Goal: Transaction & Acquisition: Purchase product/service

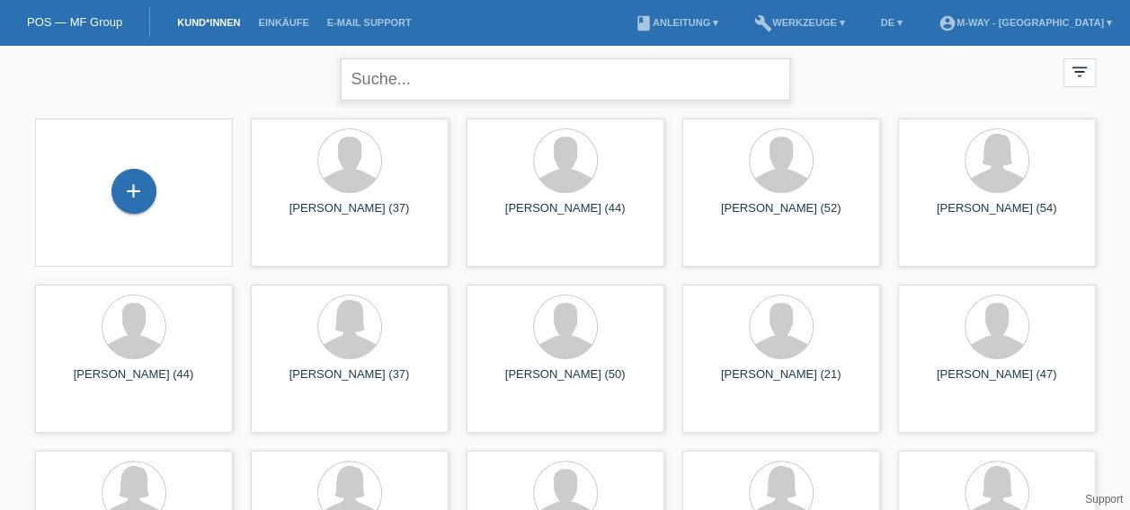
click at [402, 84] on input "text" at bounding box center [565, 79] width 449 height 42
type input "K"
type input "giuseppe"
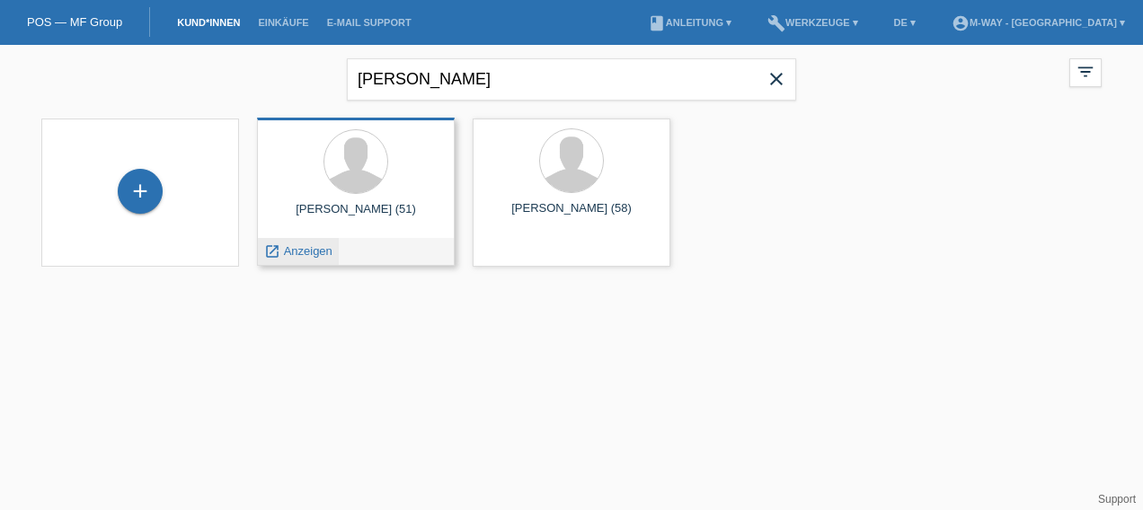
click at [302, 246] on span "Anzeigen" at bounding box center [308, 250] width 49 height 13
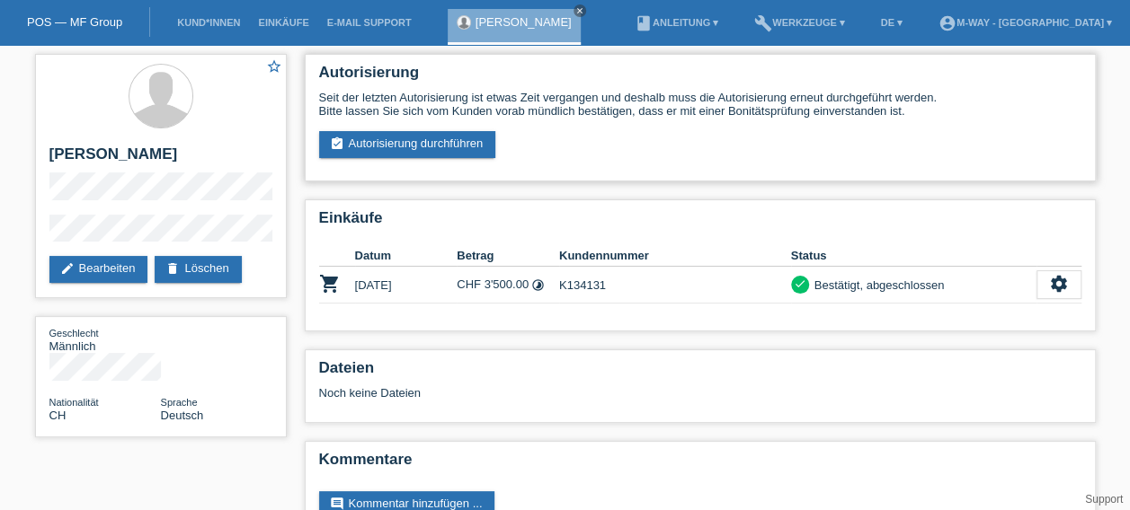
click at [457, 130] on div "Seit der letzten Autorisierung ist etwas Zeit vergangen und deshalb muss die Au…" at bounding box center [700, 124] width 762 height 67
click at [457, 142] on link "assignment_turned_in Autorisierung durchführen" at bounding box center [407, 144] width 177 height 27
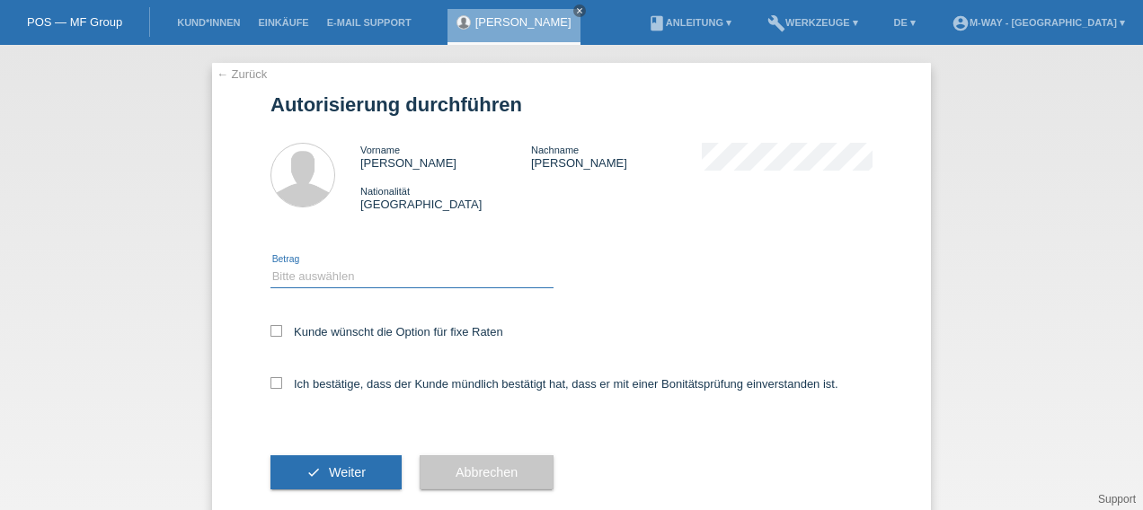
click at [306, 271] on select "Bitte auswählen CHF 1.00 - CHF 499.00 CHF 500.00 - CHF 1'999.00 CHF 2'000.00 - …" at bounding box center [412, 277] width 283 height 22
select select "2"
click at [271, 266] on select "Bitte auswählen CHF 1.00 - CHF 499.00 CHF 500.00 - CHF 1'999.00 CHF 2'000.00 - …" at bounding box center [412, 277] width 283 height 22
click at [271, 329] on icon at bounding box center [277, 331] width 12 height 12
click at [271, 329] on input "Kunde wünscht die Option für fixe Raten" at bounding box center [277, 331] width 12 height 12
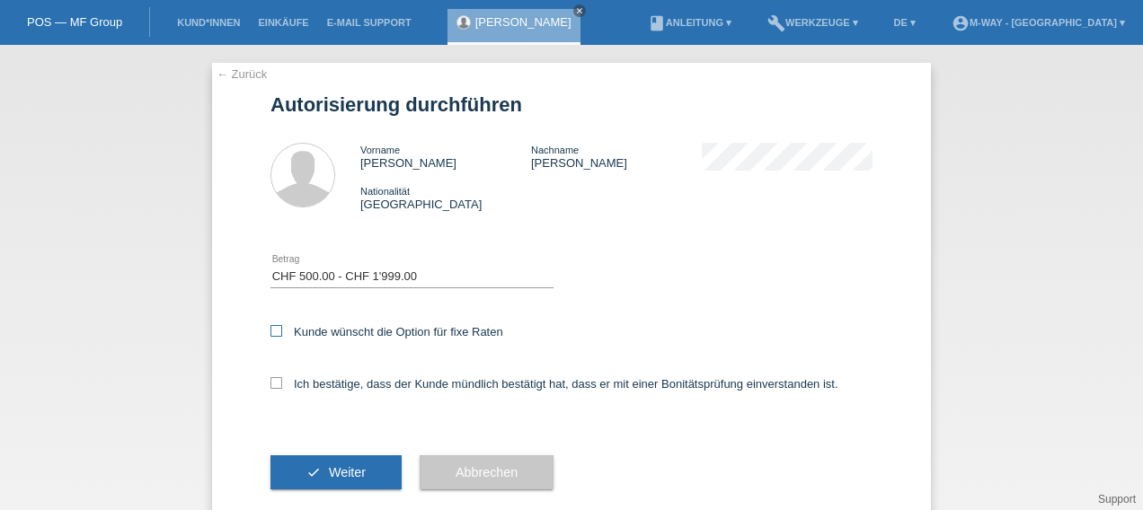
checkbox input "true"
click at [271, 385] on icon at bounding box center [277, 383] width 12 height 12
click at [271, 385] on input "Ich bestätige, dass der Kunde mündlich bestätigt hat, dass er mit einer Bonität…" at bounding box center [277, 383] width 12 height 12
checkbox input "true"
click at [356, 474] on span "Weiter" at bounding box center [347, 473] width 37 height 14
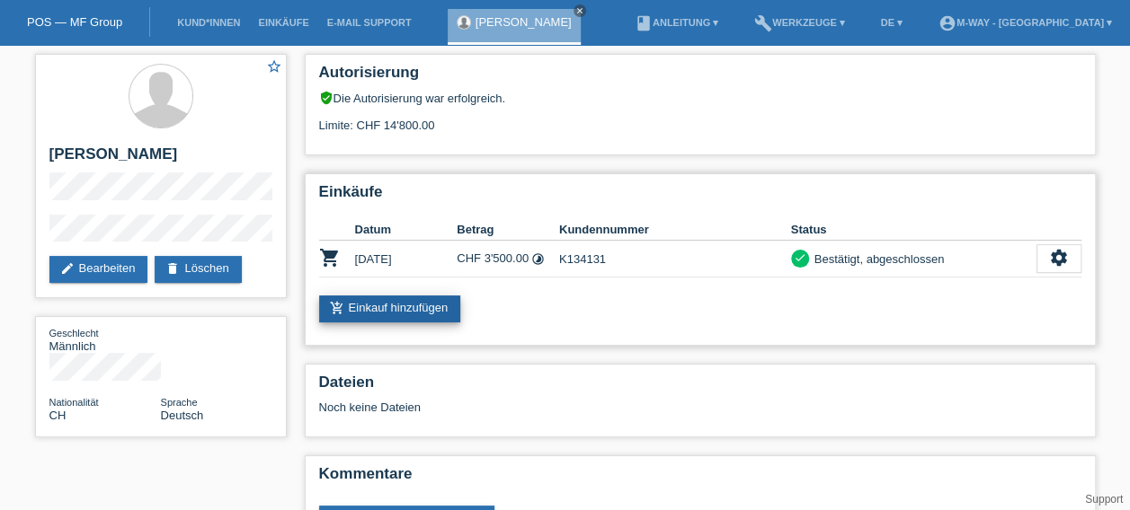
click at [420, 298] on link "add_shopping_cart Einkauf hinzufügen" at bounding box center [390, 309] width 142 height 27
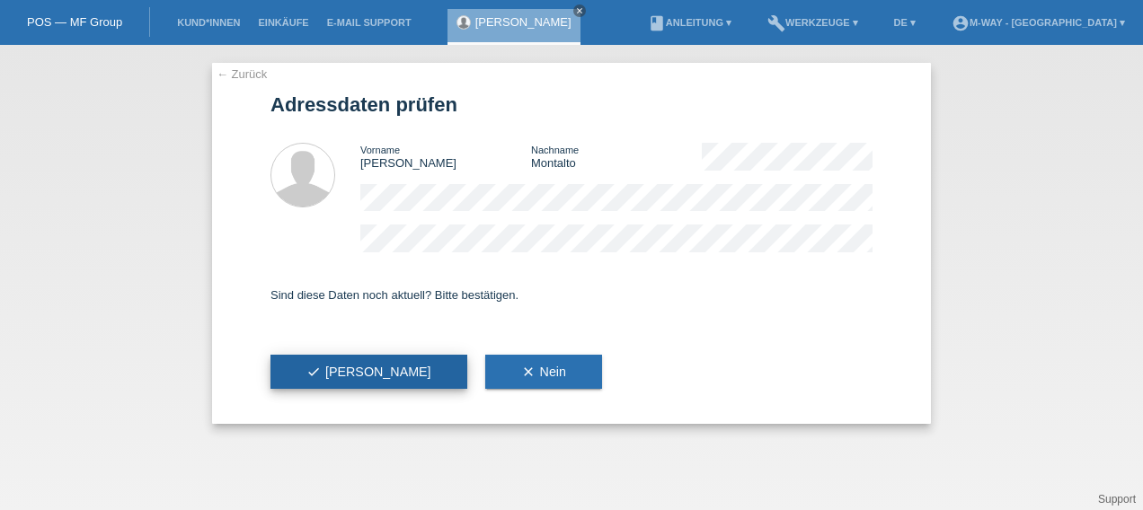
click at [341, 377] on span "check Ja" at bounding box center [368, 372] width 125 height 14
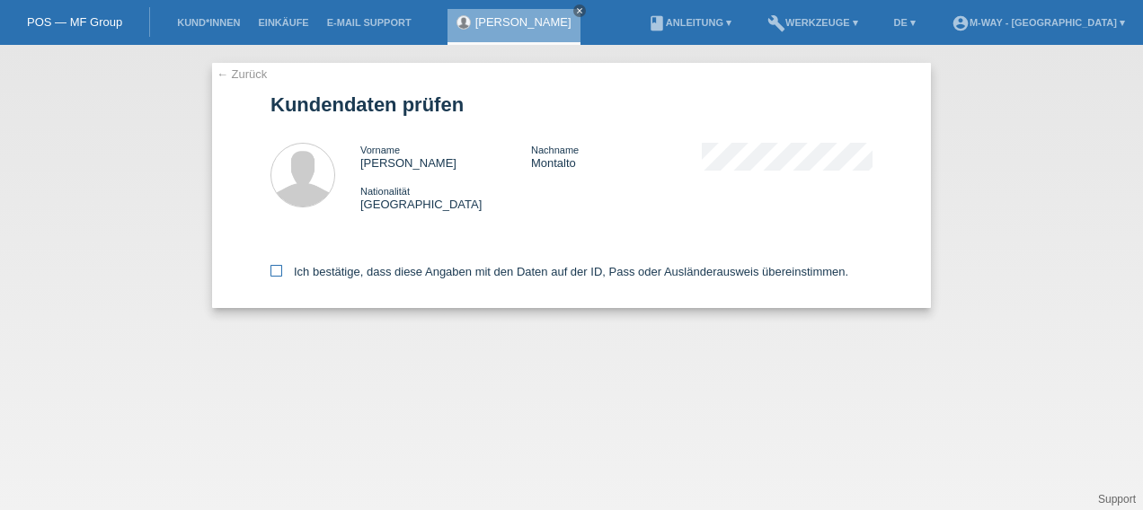
click at [273, 275] on icon at bounding box center [277, 271] width 12 height 12
click at [273, 275] on input "Ich bestätige, dass diese Angaben mit den Daten auf der ID, Pass oder Ausländer…" at bounding box center [277, 271] width 12 height 12
checkbox input "true"
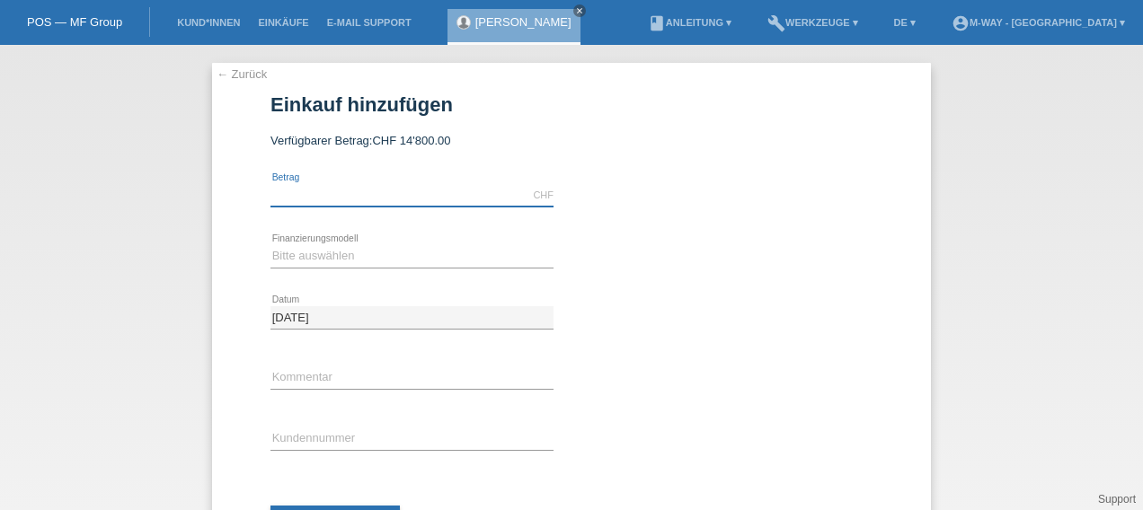
click at [359, 187] on input "text" at bounding box center [412, 195] width 283 height 22
type input "1601.65"
click at [383, 253] on select "Bitte auswählen Fixe Raten Kauf auf Rechnung mit Teilzahlungsoption" at bounding box center [412, 256] width 283 height 22
select select "77"
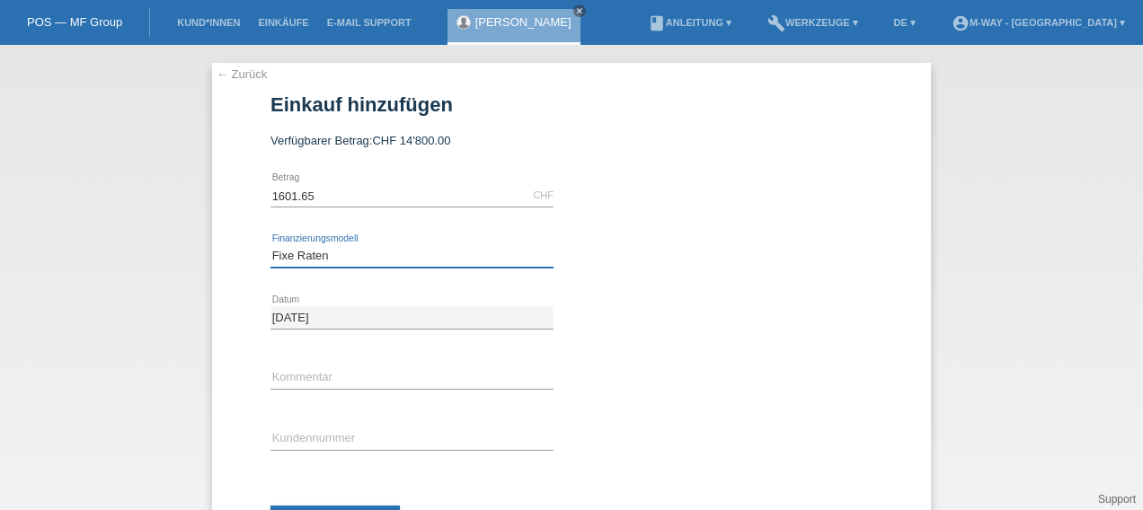
click at [271, 245] on select "Bitte auswählen Fixe Raten Kauf auf Rechnung mit Teilzahlungsoption" at bounding box center [412, 256] width 283 height 22
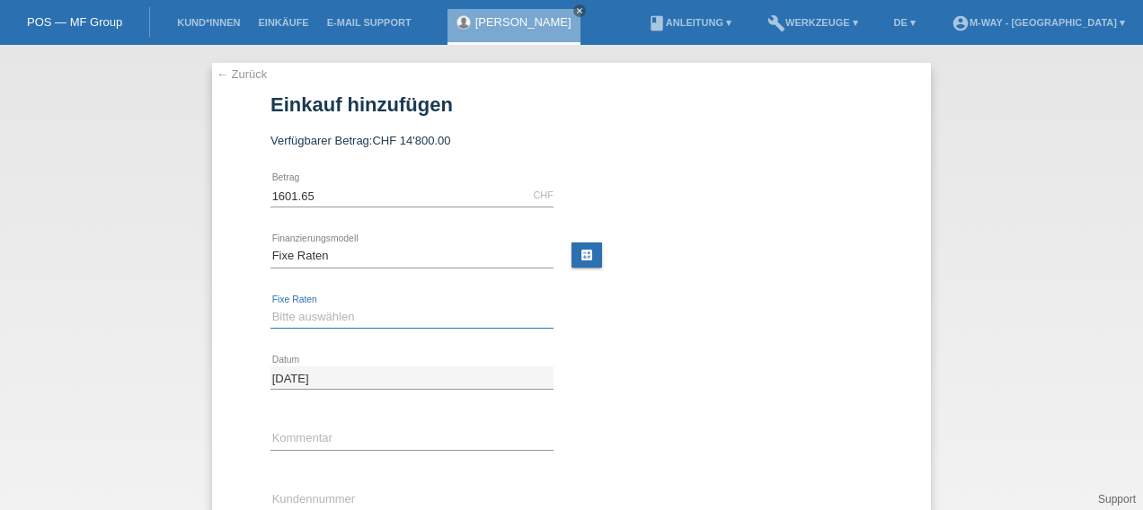
click at [345, 310] on select "Bitte auswählen 4 Raten 5 Raten 6 Raten 7 Raten 8 Raten 9 Raten 10 Raten 11 Rat…" at bounding box center [412, 317] width 283 height 22
select select "172"
click at [271, 306] on select "Bitte auswählen 4 Raten 5 Raten 6 Raten 7 Raten 8 Raten 9 Raten 10 Raten 11 Rat…" at bounding box center [412, 317] width 283 height 22
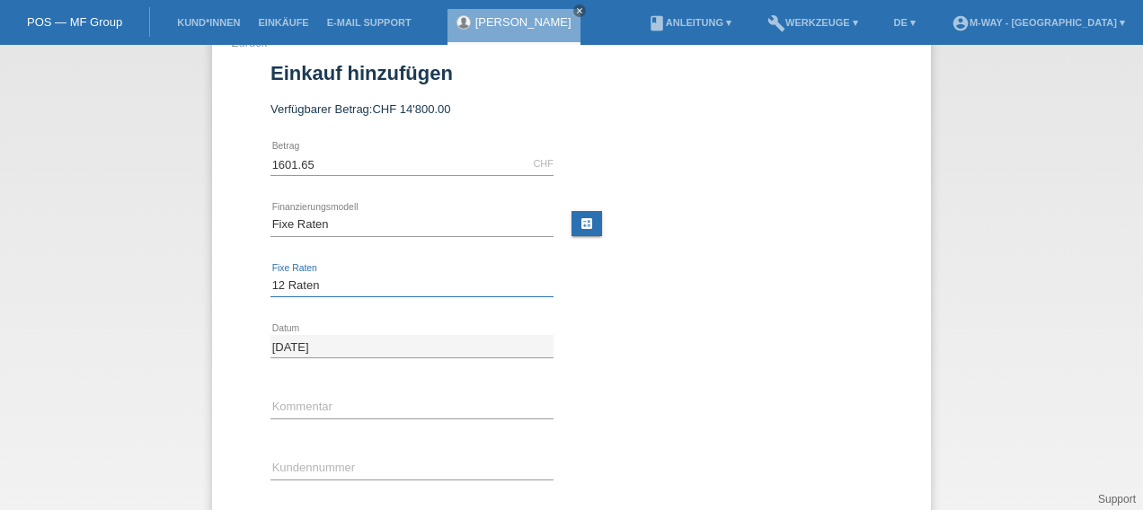
scroll to position [32, 0]
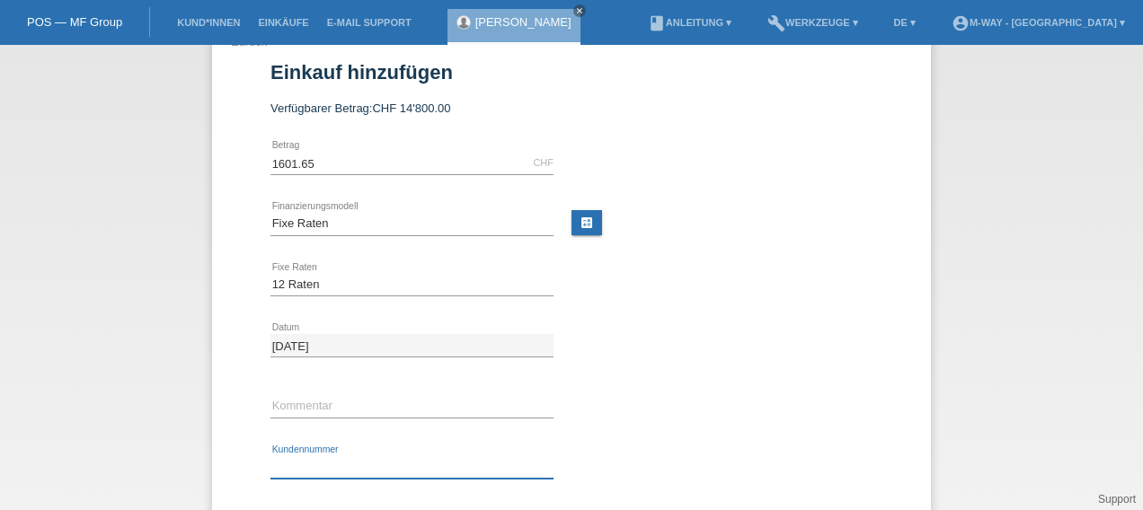
click at [293, 466] on input "text" at bounding box center [412, 468] width 283 height 22
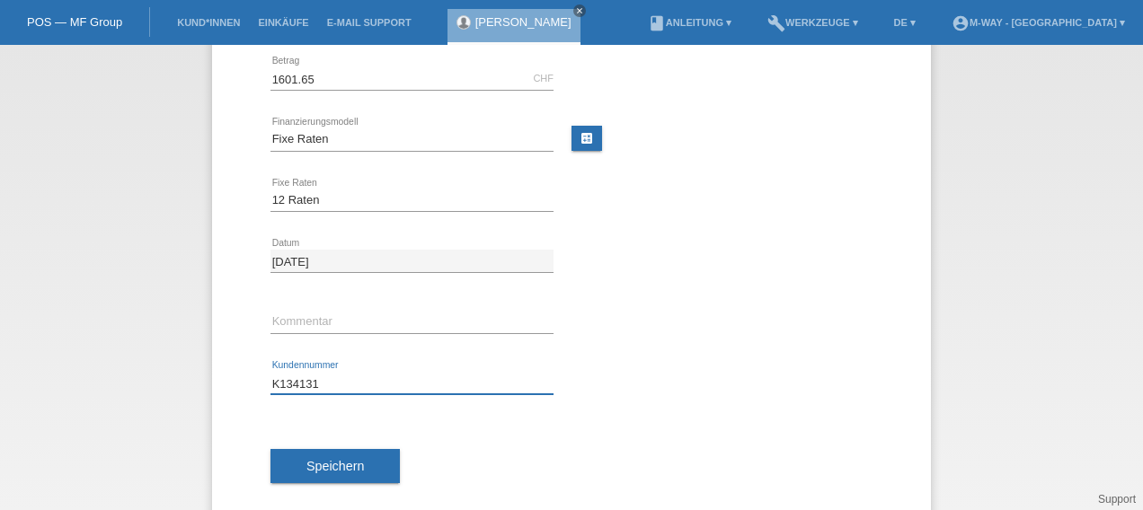
scroll to position [119, 0]
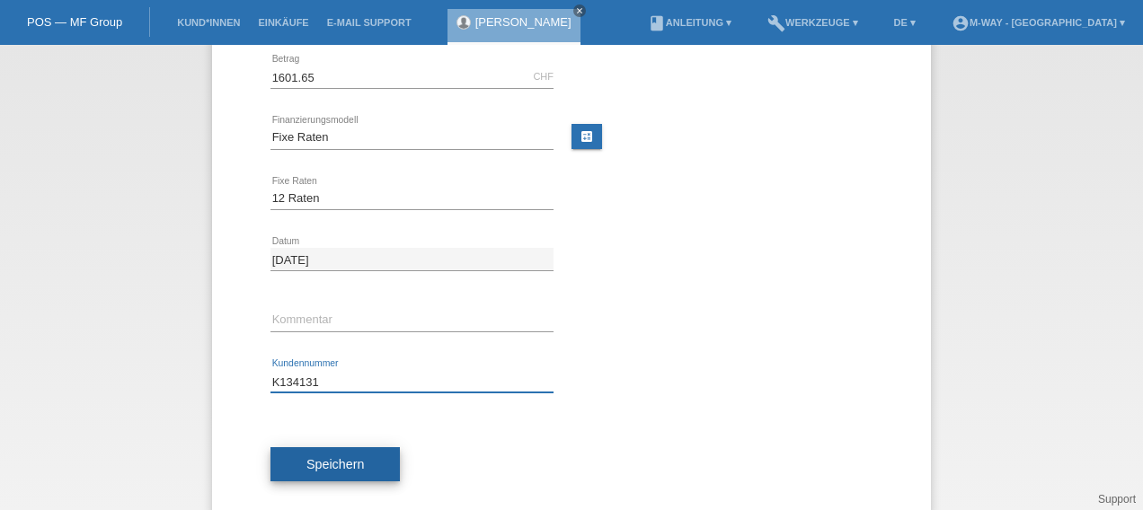
type input "K134131"
click at [373, 466] on button "Speichern" at bounding box center [335, 465] width 129 height 34
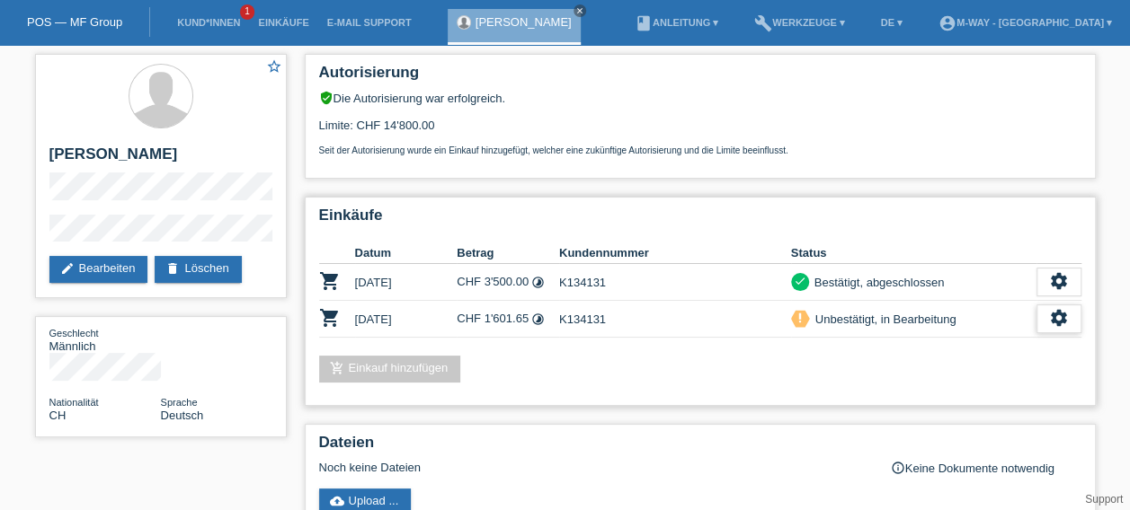
click at [1061, 320] on icon "settings" at bounding box center [1059, 318] width 20 height 20
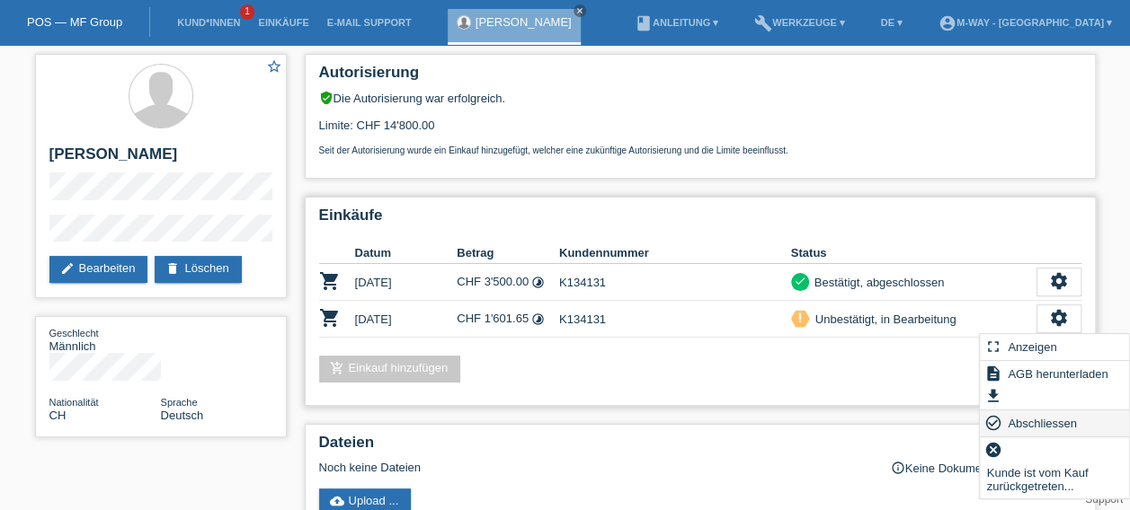
click at [1042, 428] on span "Abschliessen" at bounding box center [1042, 424] width 75 height 22
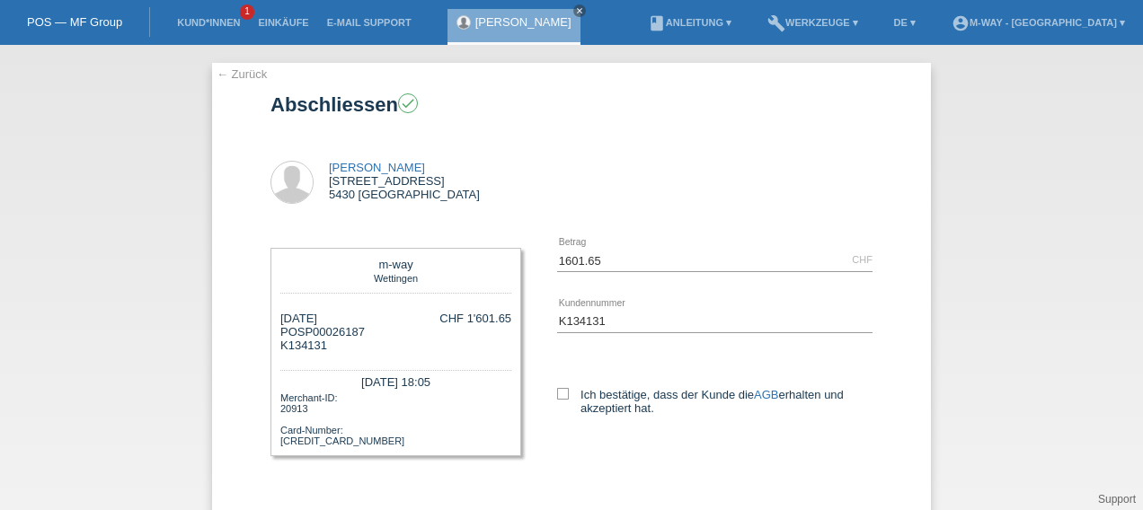
click at [548, 397] on div "1601.65 CHF error Betrag K134131 error AGB" at bounding box center [696, 340] width 351 height 220
click at [558, 395] on icon at bounding box center [563, 394] width 12 height 12
click at [558, 395] on input "Ich bestätige, dass der Kunde die AGB erhalten und akzeptiert hat." at bounding box center [563, 394] width 12 height 12
checkbox input "true"
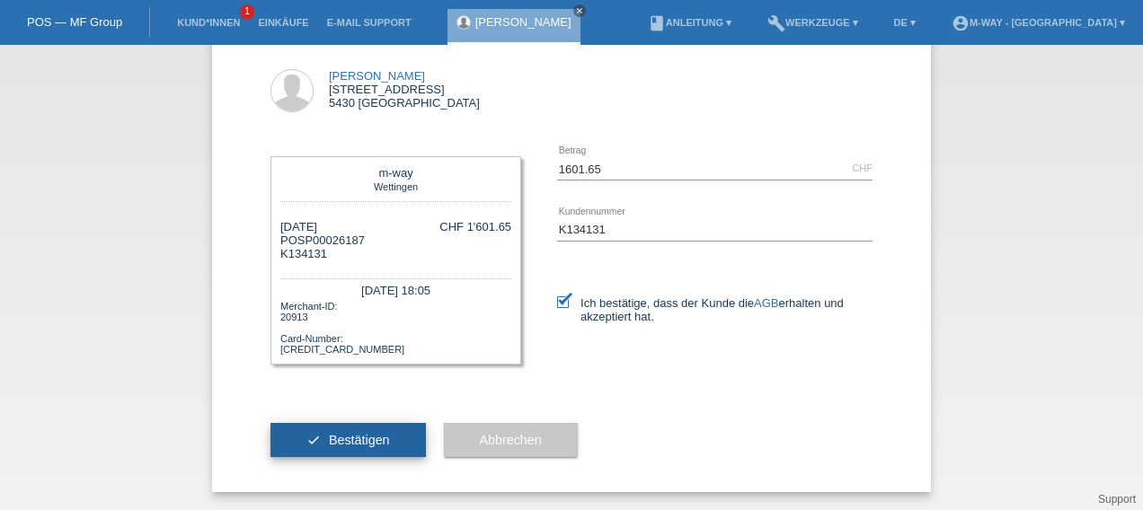
click at [329, 442] on span "Bestätigen" at bounding box center [359, 440] width 61 height 14
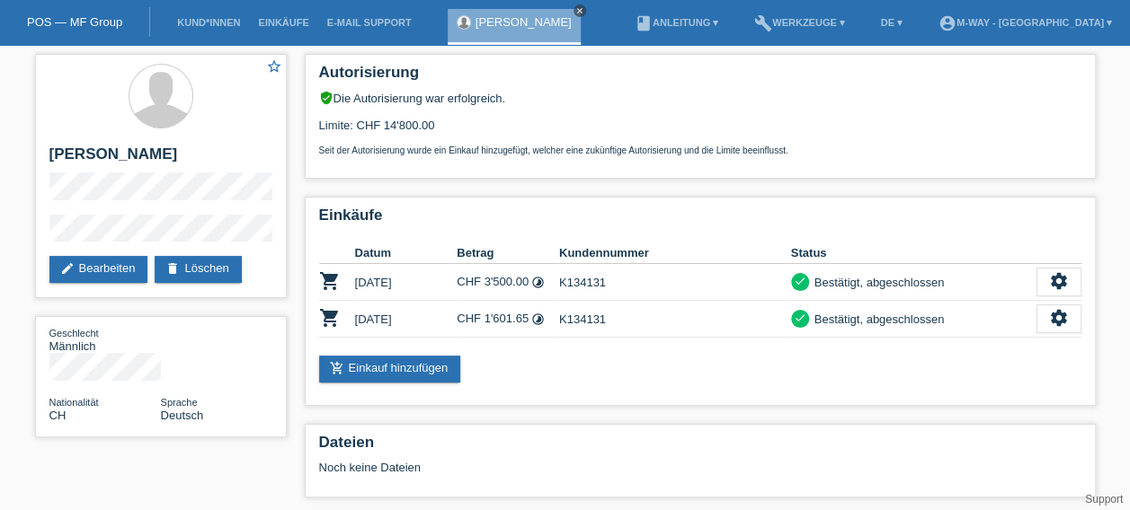
click at [582, 7] on icon "close" at bounding box center [579, 10] width 9 height 9
click at [201, 32] on li "Kund*innen" at bounding box center [208, 23] width 81 height 46
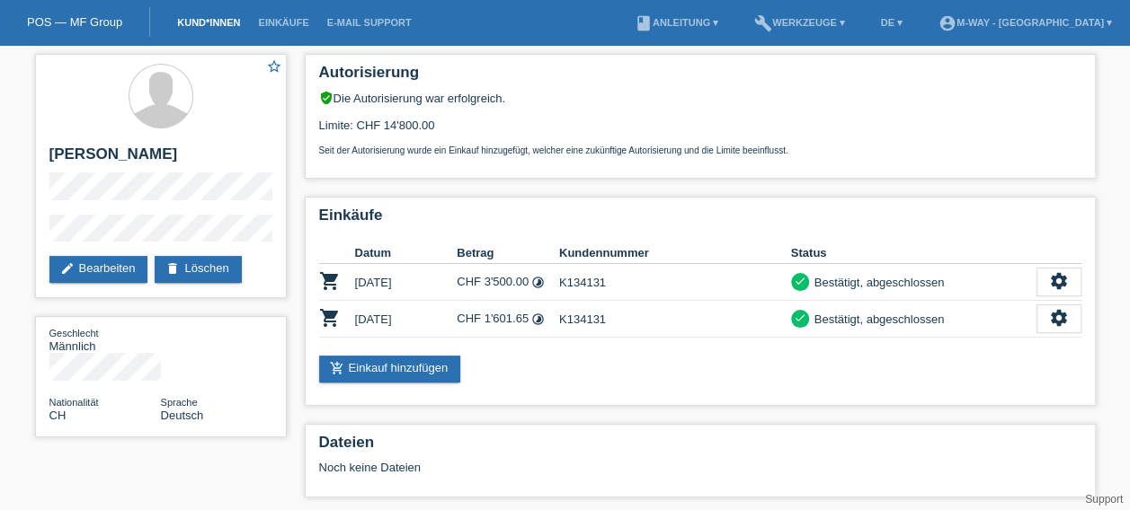
click at [194, 22] on link "Kund*innen" at bounding box center [208, 22] width 81 height 11
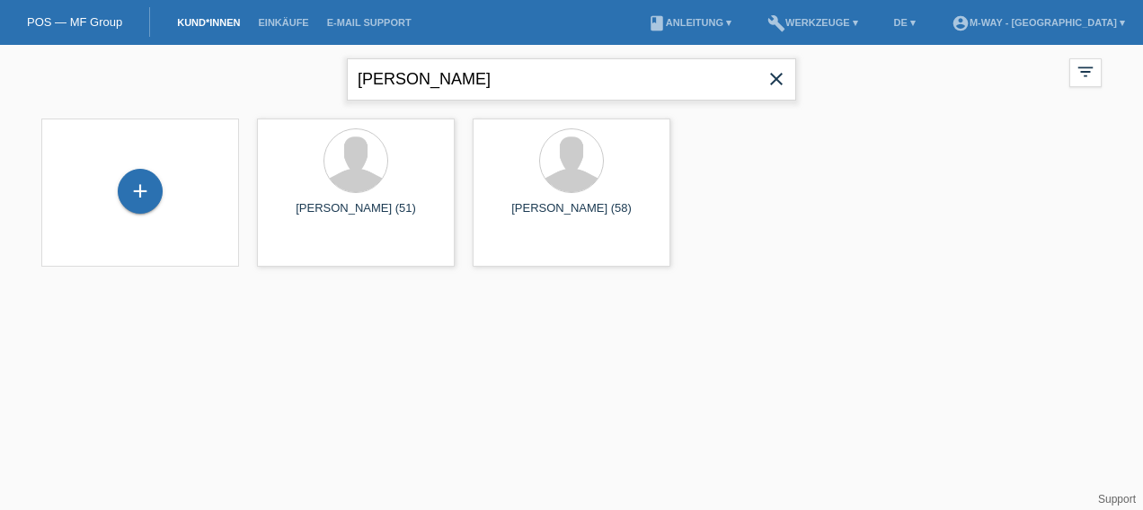
drag, startPoint x: 448, startPoint y: 85, endPoint x: 309, endPoint y: 89, distance: 138.4
click at [309, 89] on div "[PERSON_NAME] close filter_list view_module Alle Kund*innen anzeigen star Marki…" at bounding box center [571, 77] width 1078 height 65
type input "besnik"
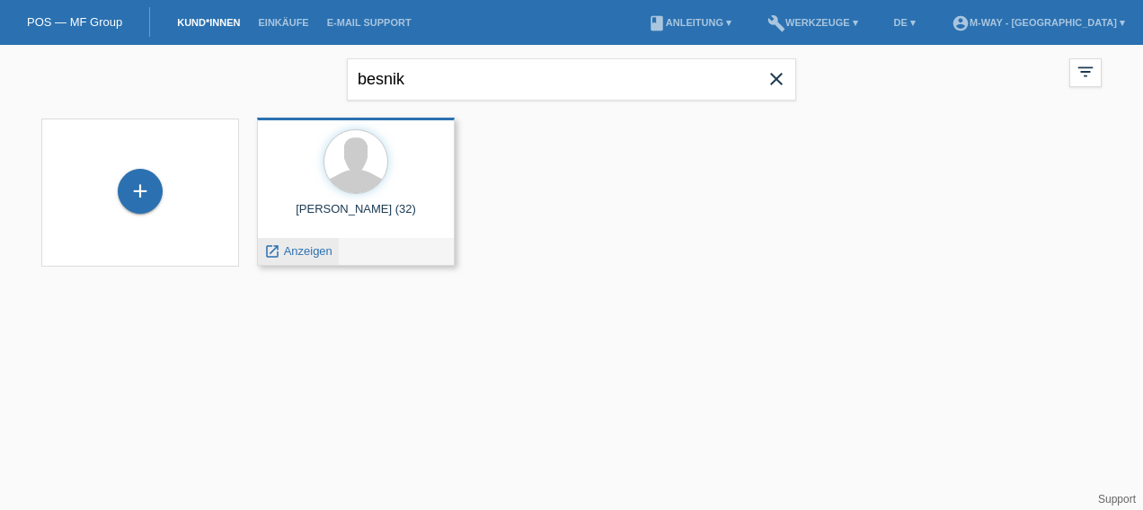
click at [315, 249] on span "Anzeigen" at bounding box center [308, 250] width 49 height 13
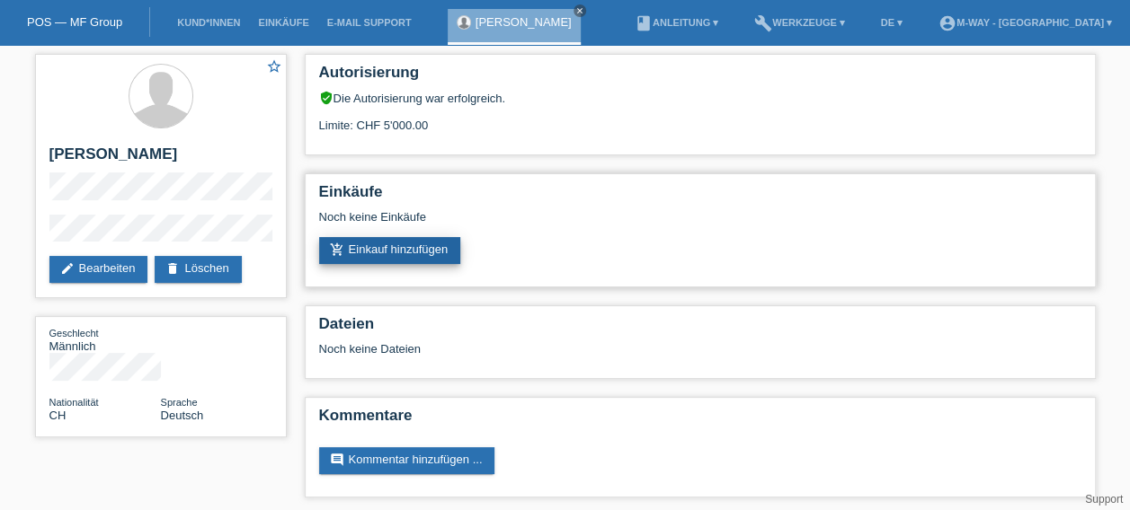
click at [415, 248] on link "add_shopping_cart Einkauf hinzufügen" at bounding box center [390, 250] width 142 height 27
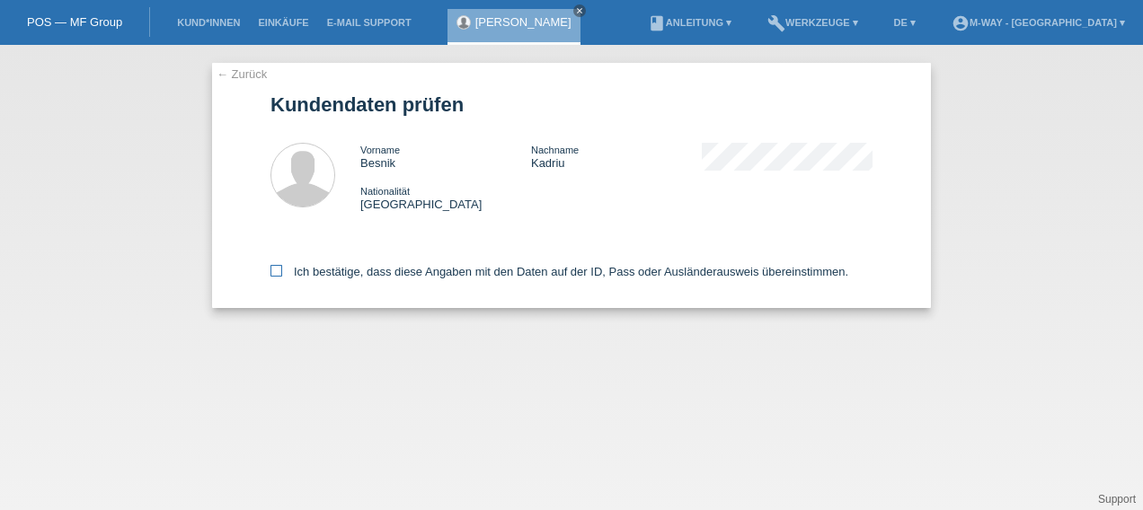
click at [280, 268] on icon at bounding box center [277, 271] width 12 height 12
click at [280, 268] on input "Ich bestätige, dass diese Angaben mit den Daten auf der ID, Pass oder Ausländer…" at bounding box center [277, 271] width 12 height 12
checkbox input "true"
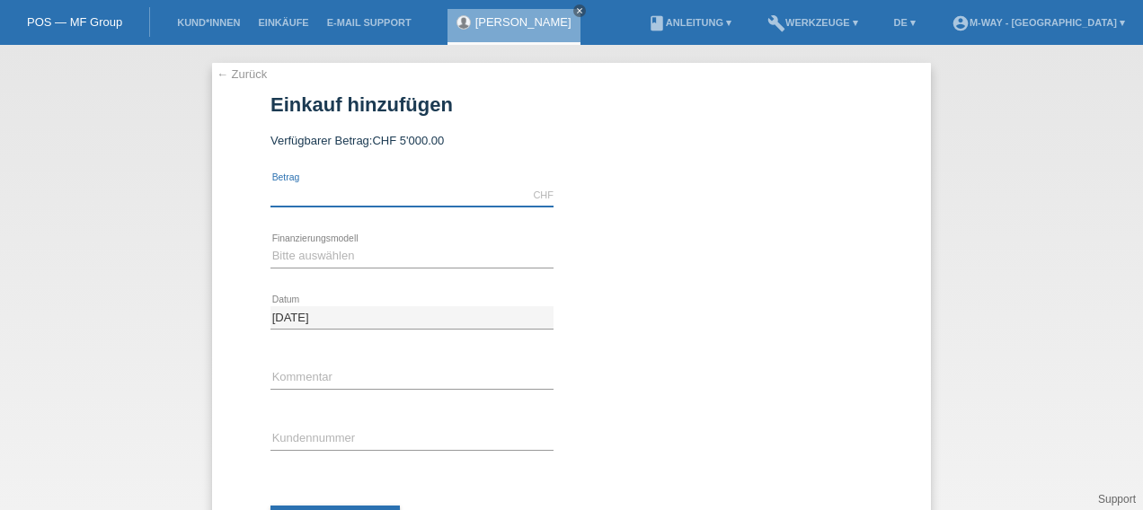
click at [384, 204] on input "text" at bounding box center [412, 195] width 283 height 22
click at [406, 192] on input "text" at bounding box center [412, 195] width 283 height 22
click at [346, 192] on input "5000" at bounding box center [412, 195] width 283 height 22
type input "5000.00"
click at [295, 243] on div "Bitte auswählen Fixe Raten Kauf auf Rechnung mit Teilzahlungsoption error Finan…" at bounding box center [412, 256] width 283 height 61
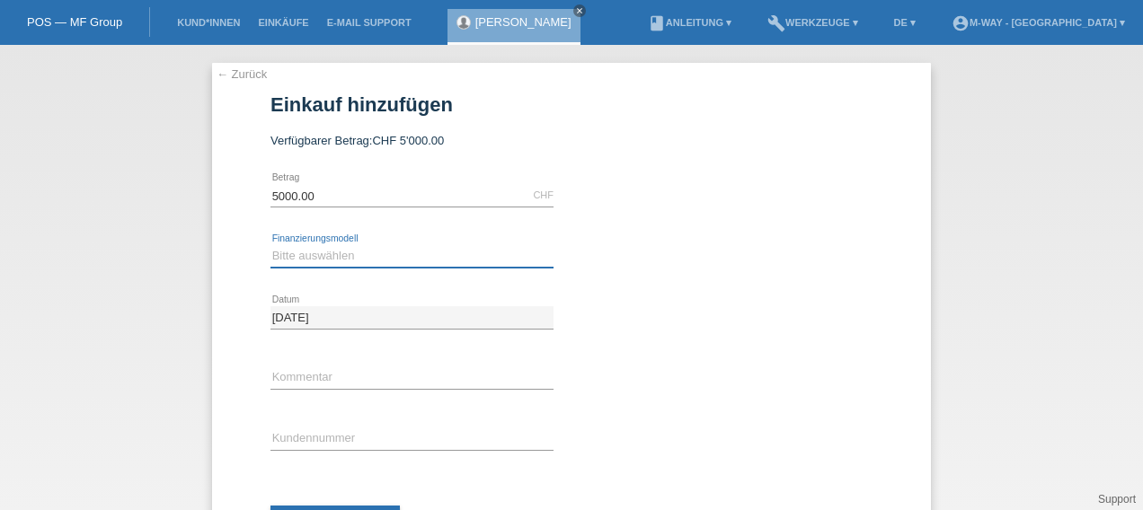
click at [288, 258] on select "Bitte auswählen Fixe Raten Kauf auf Rechnung mit Teilzahlungsoption" at bounding box center [412, 256] width 283 height 22
select select "77"
click at [271, 245] on select "Bitte auswählen Fixe Raten Kauf auf Rechnung mit Teilzahlungsoption" at bounding box center [412, 256] width 283 height 22
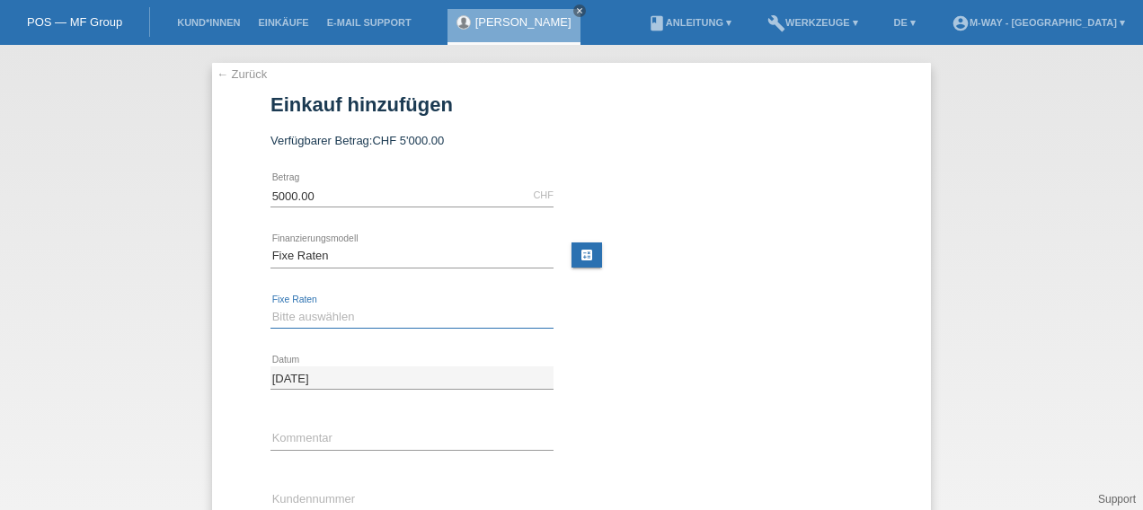
click at [298, 311] on select "Bitte auswählen 4 Raten 5 Raten 6 Raten 7 Raten 8 Raten 9 Raten 10 Raten 11 Rat…" at bounding box center [412, 317] width 283 height 22
select select "202"
click at [271, 306] on select "Bitte auswählen 4 Raten 5 Raten 6 Raten 7 Raten 8 Raten 9 Raten 10 Raten 11 Rat…" at bounding box center [412, 317] width 283 height 22
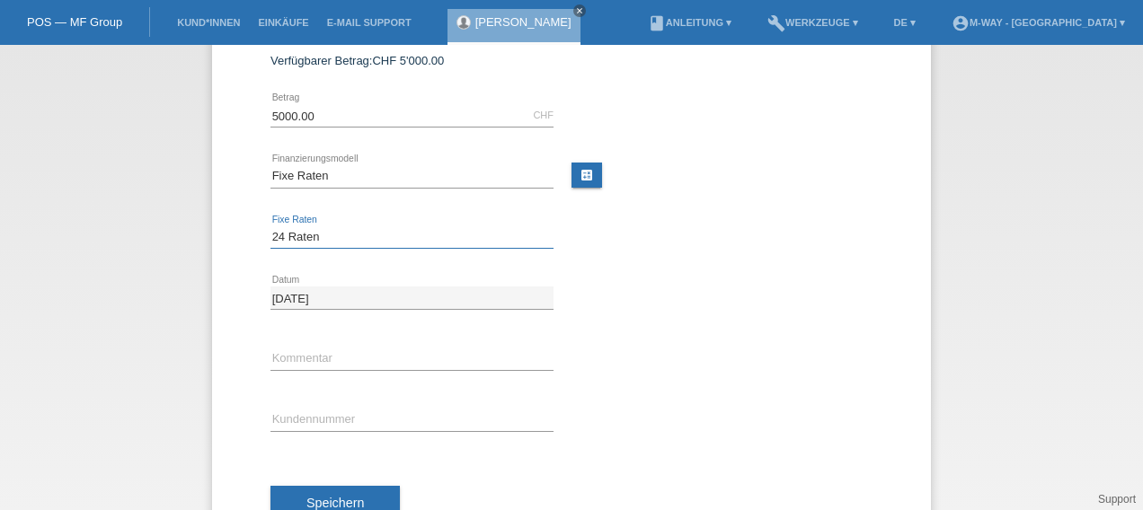
scroll to position [81, 0]
click at [297, 403] on div "error Kundennummer" at bounding box center [412, 419] width 283 height 61
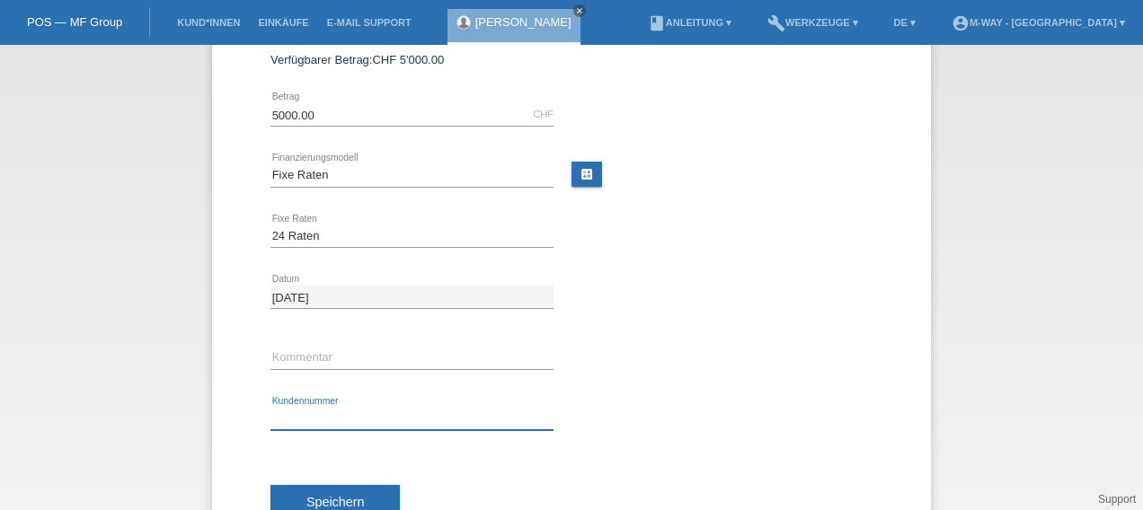
click at [295, 415] on input "text" at bounding box center [412, 419] width 283 height 22
type input "K134578"
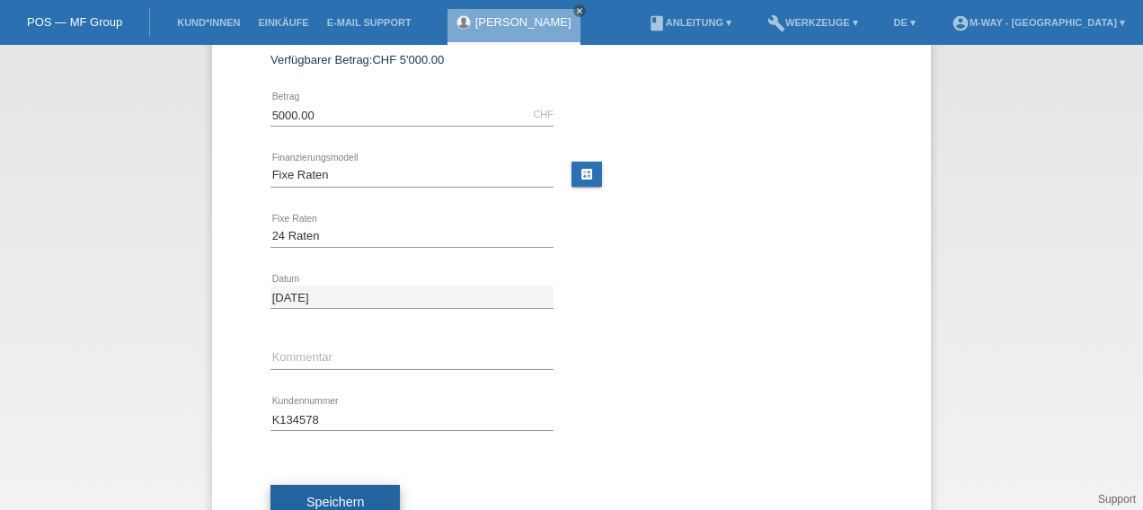
click at [359, 486] on button "Speichern" at bounding box center [335, 502] width 129 height 34
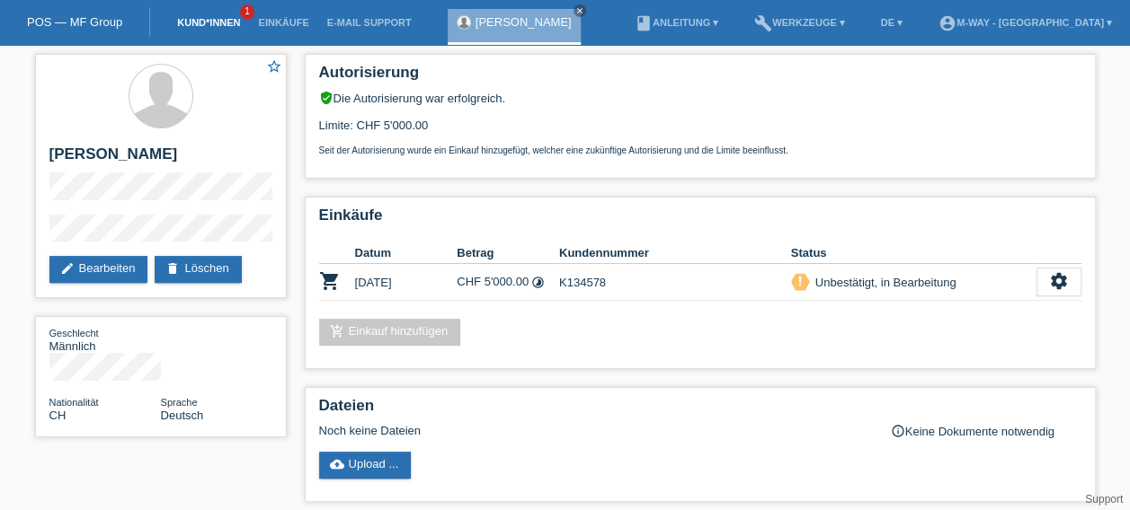
click at [228, 27] on link "Kund*innen" at bounding box center [208, 22] width 81 height 11
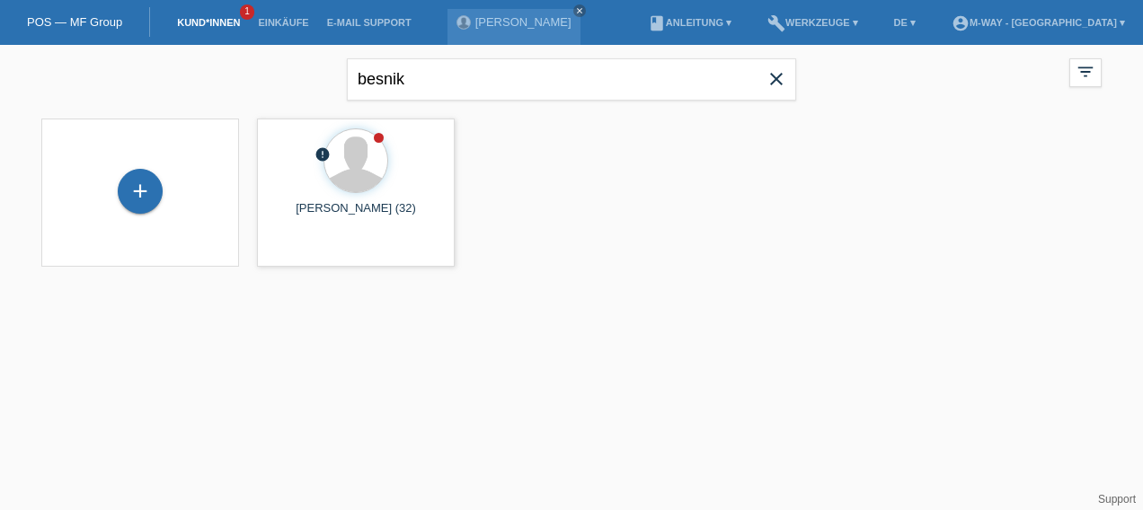
click at [212, 19] on link "Kund*innen" at bounding box center [208, 22] width 81 height 11
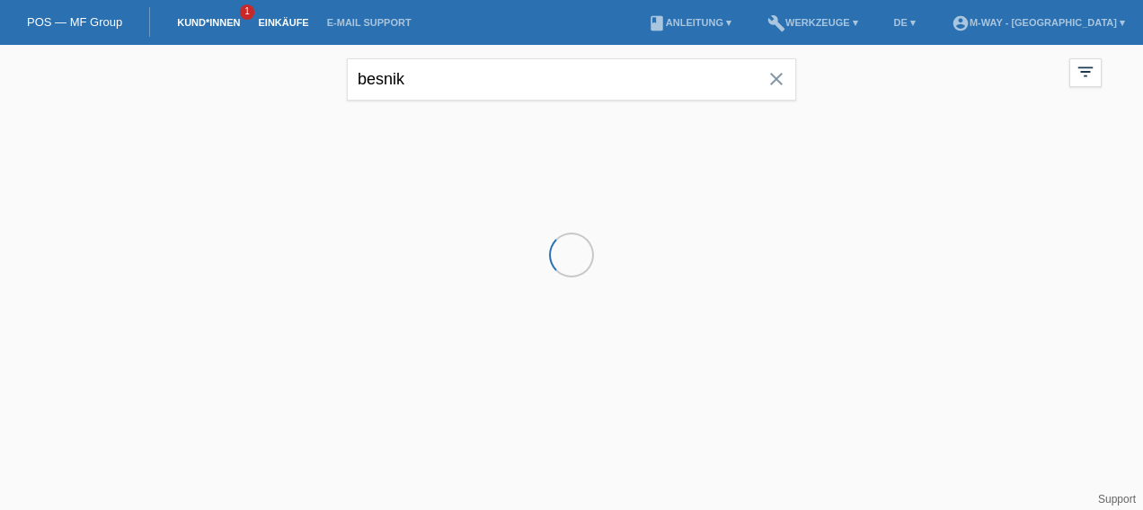
click at [286, 25] on link "Einkäufe" at bounding box center [283, 22] width 68 height 11
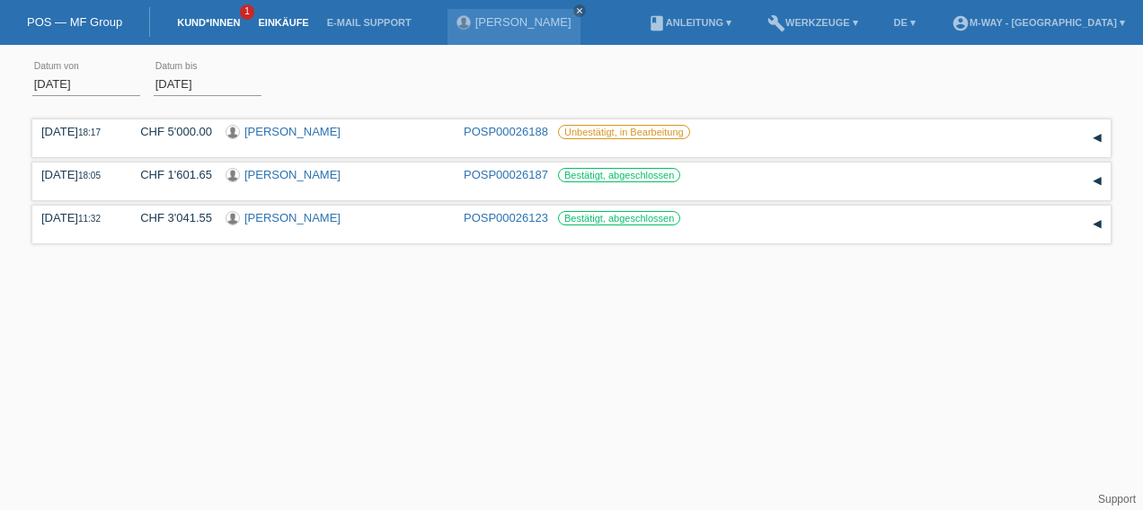
click at [232, 22] on link "Kund*innen" at bounding box center [208, 22] width 81 height 11
